Goal: Find specific page/section: Find specific page/section

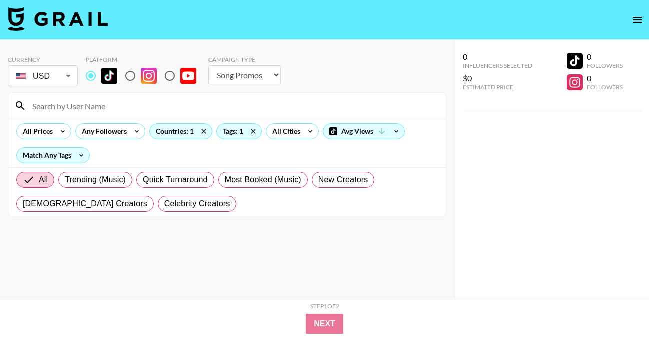
select select "Song"
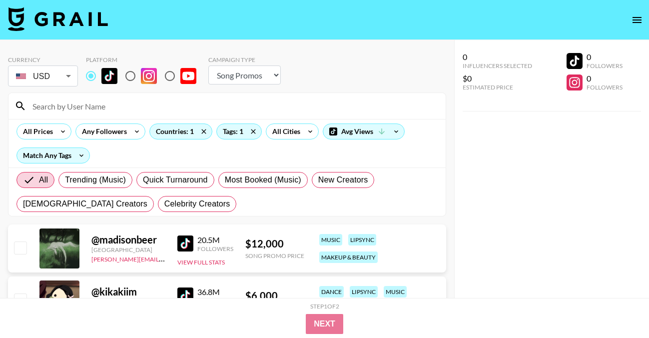
click at [67, 107] on input at bounding box center [232, 106] width 413 height 16
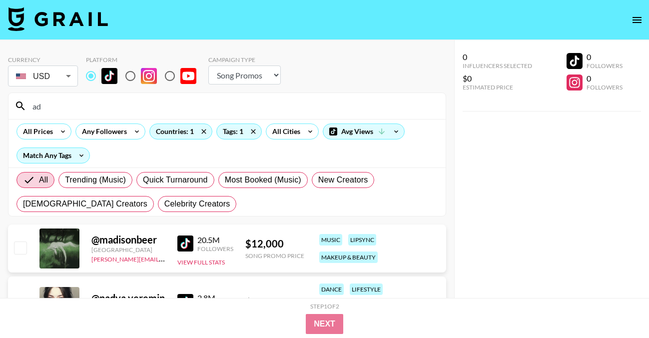
type input "a"
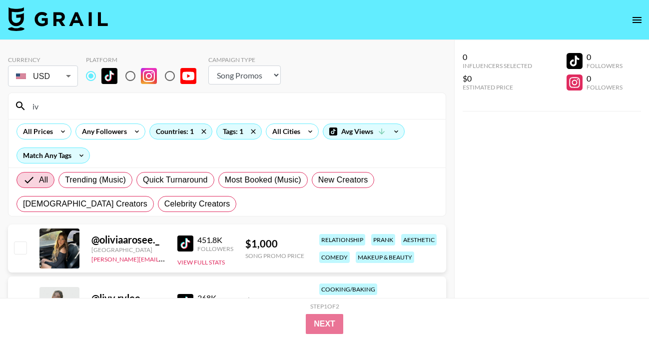
type input "i"
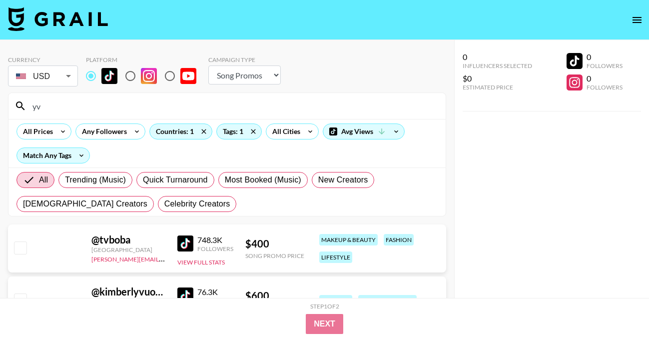
type input "y"
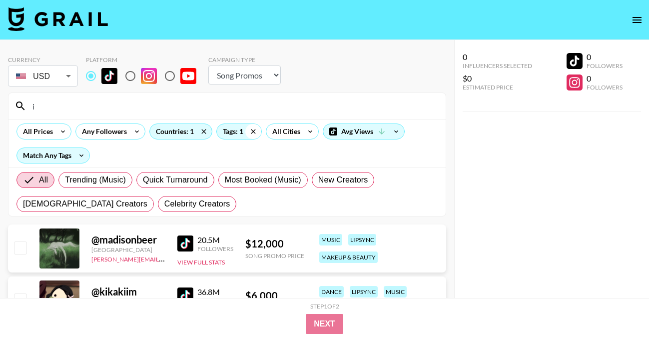
click at [250, 129] on icon at bounding box center [253, 131] width 16 height 15
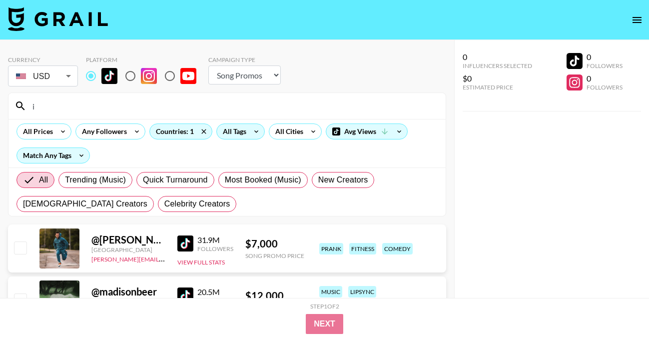
click at [102, 102] on input "i" at bounding box center [232, 106] width 413 height 16
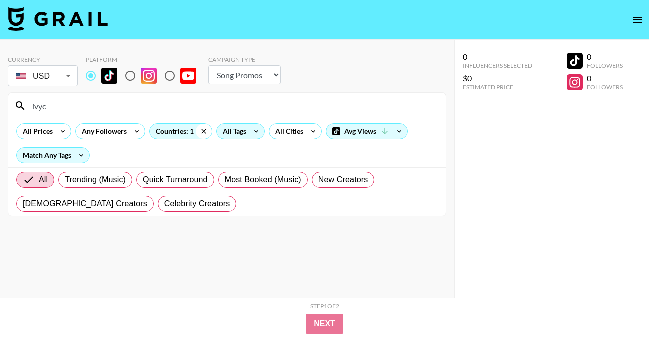
type input "ivyc"
click at [204, 132] on icon at bounding box center [203, 131] width 4 height 4
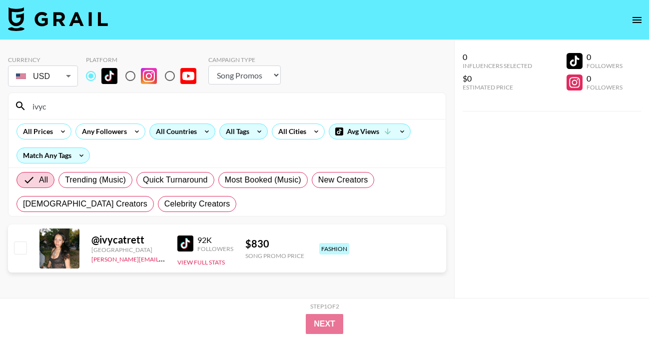
click at [88, 111] on input "ivyc" at bounding box center [232, 106] width 413 height 16
drag, startPoint x: 59, startPoint y: 115, endPoint x: -1, endPoint y: 91, distance: 64.5
click at [0, 91] on html "Currency USD USD ​ Platform Campaign Type Choose Type... Song Promos Brand Prom…" at bounding box center [324, 189] width 649 height 378
